Goal: Task Accomplishment & Management: Complete application form

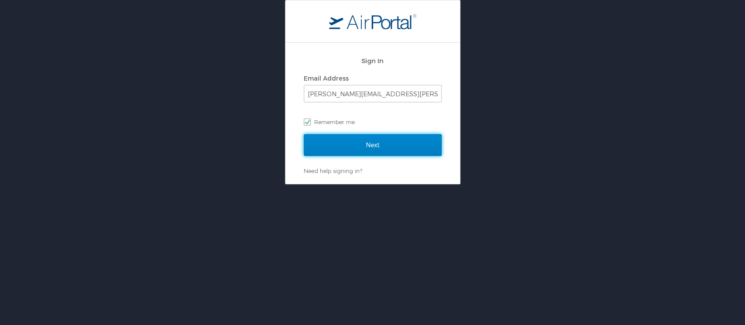
click at [425, 148] on input "Next" at bounding box center [373, 145] width 138 height 22
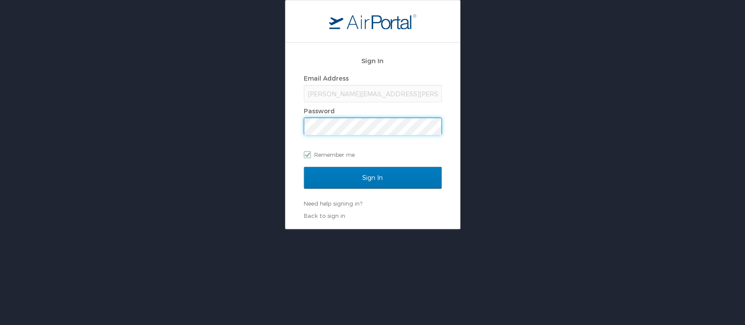
click at [304, 167] on input "Sign In" at bounding box center [373, 178] width 138 height 22
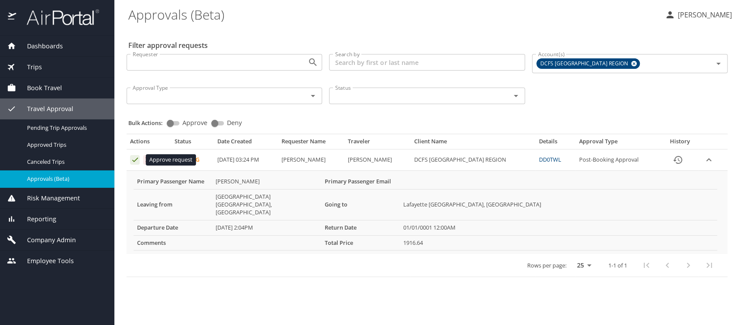
click at [134, 157] on icon "Approval table" at bounding box center [135, 160] width 8 height 8
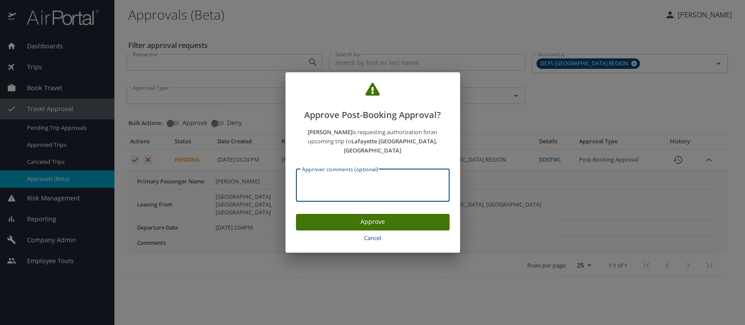
click at [334, 182] on textarea "Approver comments (optional)" at bounding box center [372, 185] width 141 height 17
type textarea "a"
type textarea "APPROVED 9-10-25"
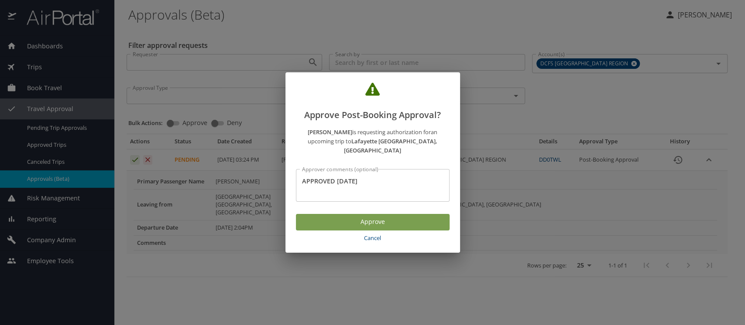
click at [365, 214] on button "Approve" at bounding box center [373, 222] width 154 height 17
